Goal: Navigation & Orientation: Find specific page/section

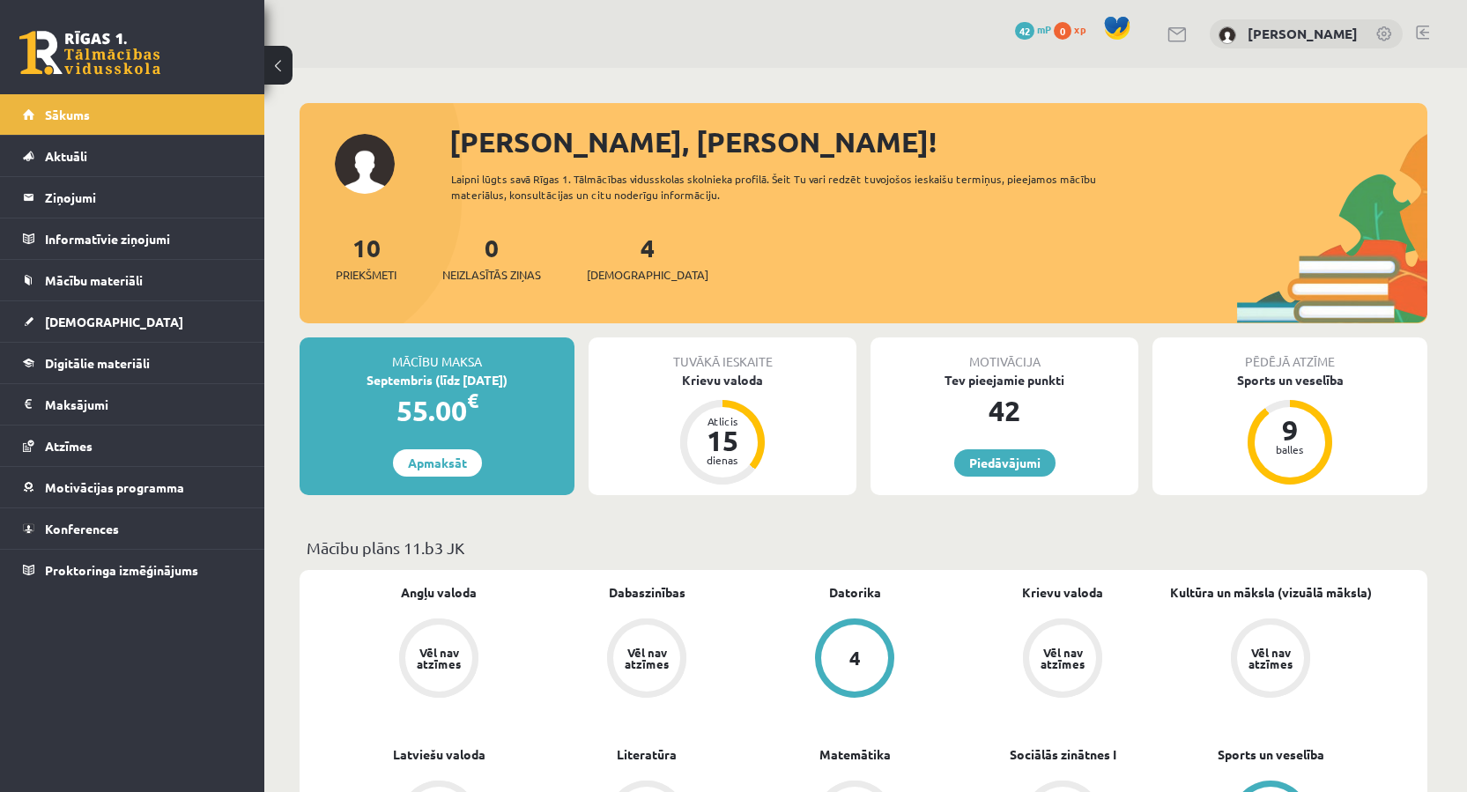
click at [1422, 33] on link at bounding box center [1422, 33] width 13 height 14
click at [144, 280] on link "Mācību materiāli" at bounding box center [132, 280] width 219 height 41
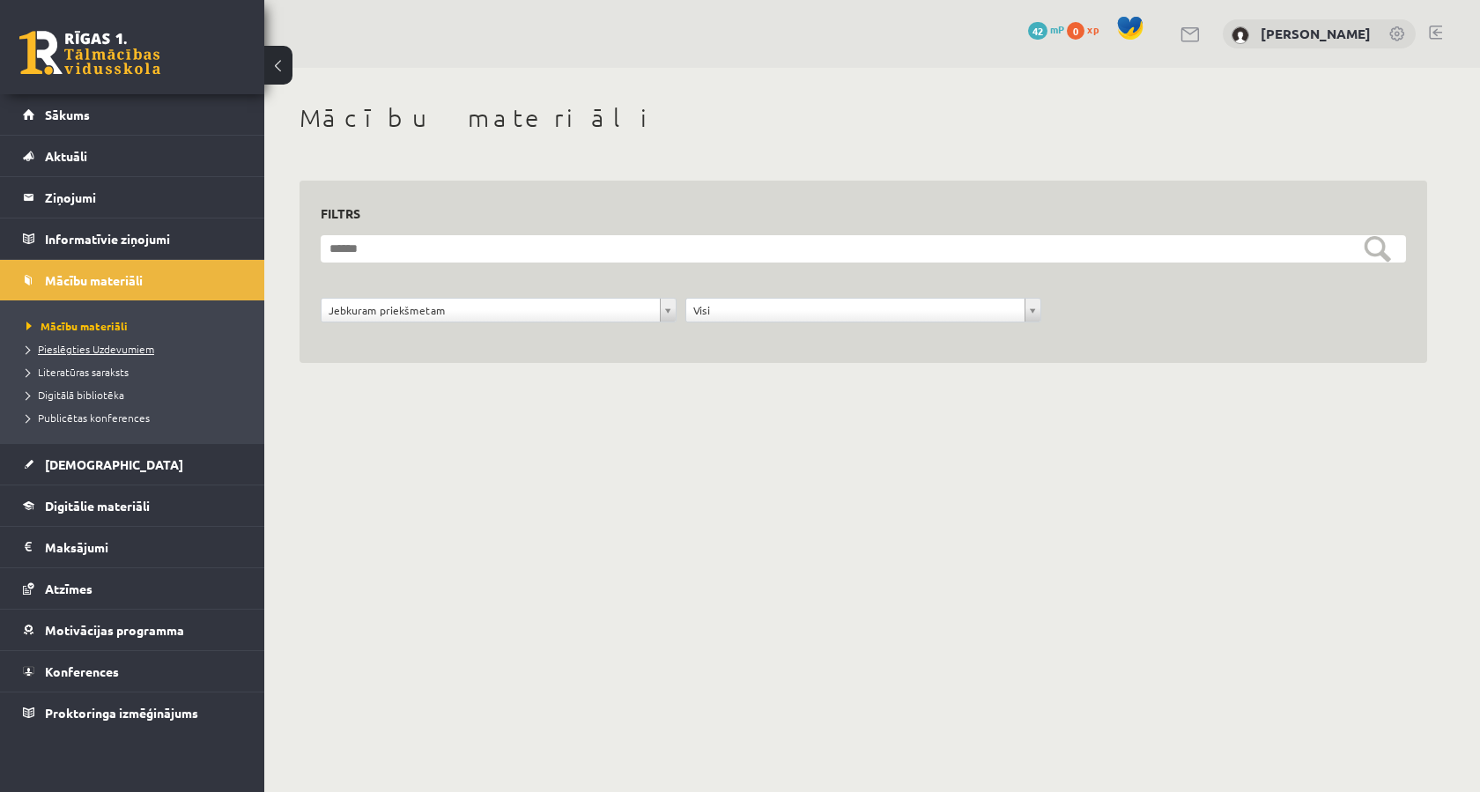
click at [109, 347] on span "Pieslēgties Uzdevumiem" at bounding box center [90, 349] width 128 height 14
click at [1444, 27] on div "0 Dāvanas 42 mP 0 xp [PERSON_NAME]" at bounding box center [872, 34] width 1216 height 68
click at [1438, 33] on link at bounding box center [1435, 33] width 13 height 14
